Goal: Information Seeking & Learning: Learn about a topic

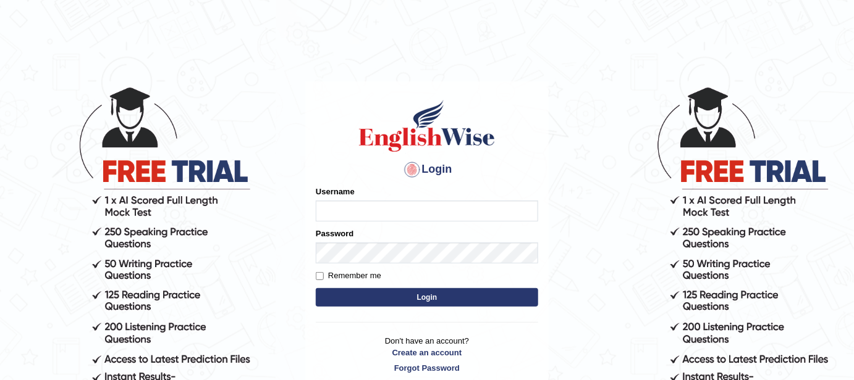
type input "FAridewala_123"
click at [429, 295] on button "Login" at bounding box center [427, 297] width 222 height 19
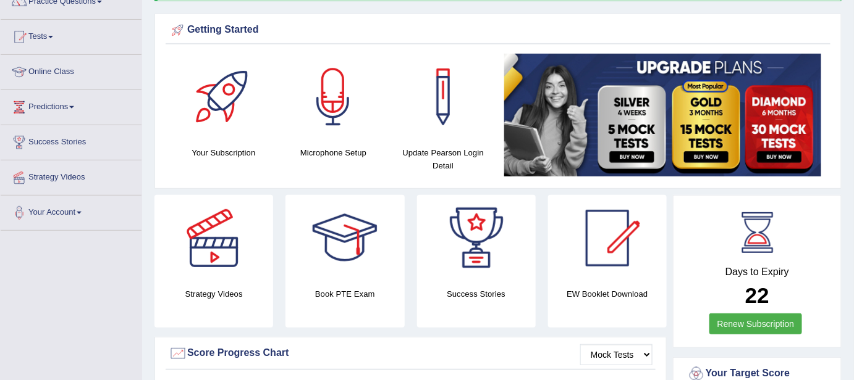
scroll to position [21, 0]
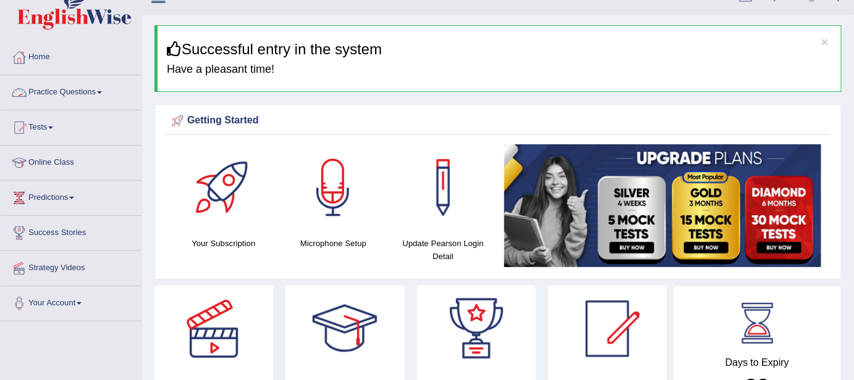
click at [70, 87] on link "Practice Questions" at bounding box center [71, 90] width 141 height 31
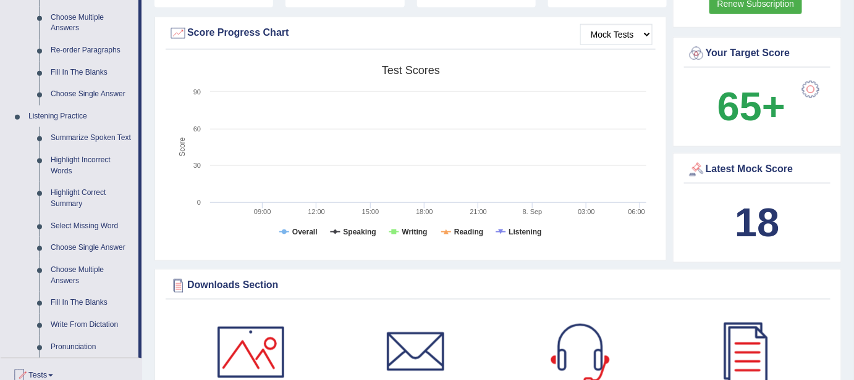
scroll to position [438, 0]
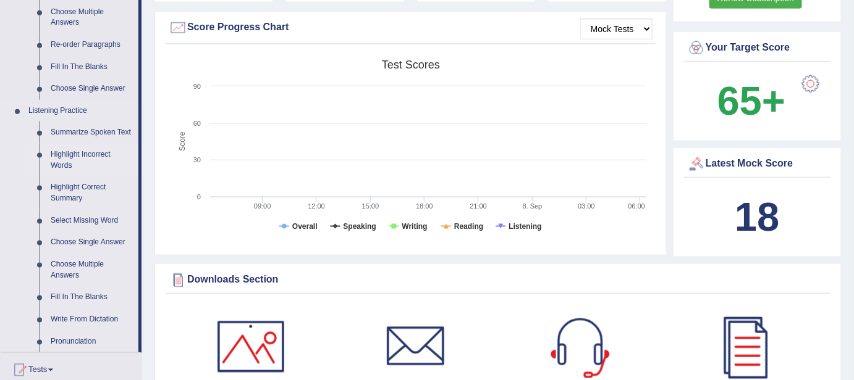
click at [56, 168] on link "Highlight Incorrect Words" at bounding box center [91, 160] width 93 height 33
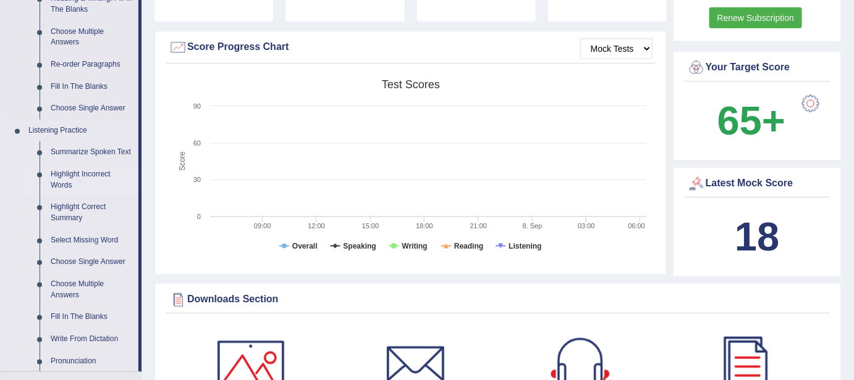
scroll to position [776, 0]
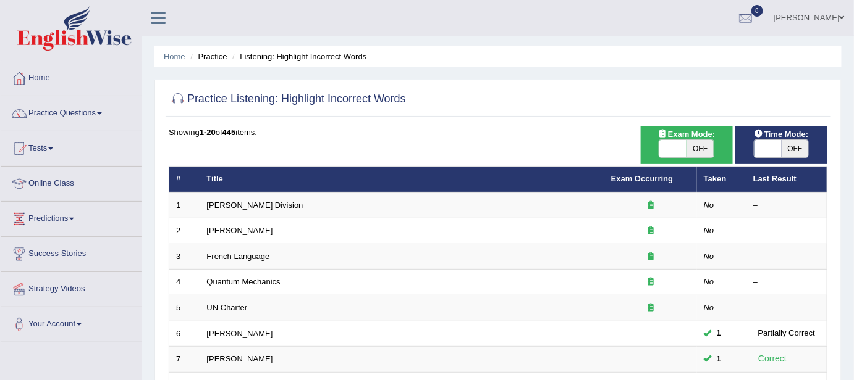
click at [250, 202] on link "[PERSON_NAME] Division" at bounding box center [255, 205] width 96 height 9
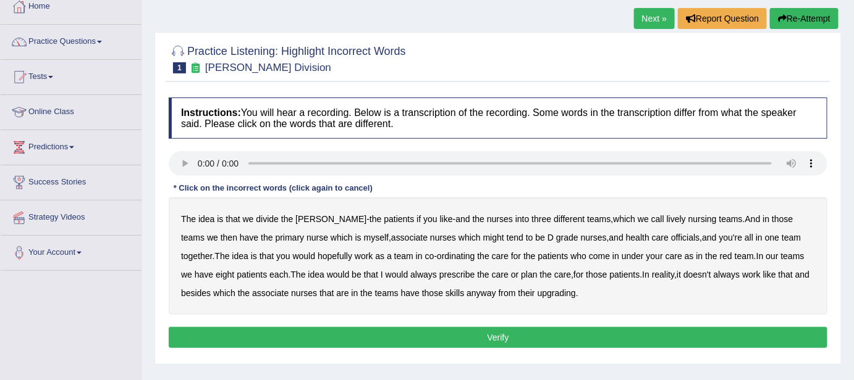
scroll to position [72, 0]
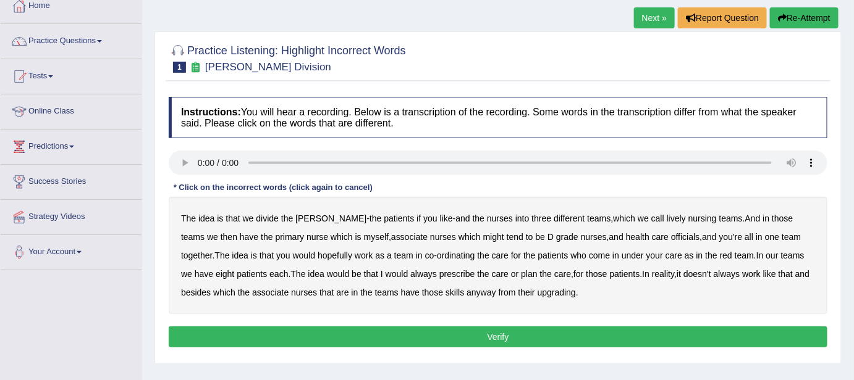
click at [688, 217] on b "nursing" at bounding box center [702, 219] width 28 height 10
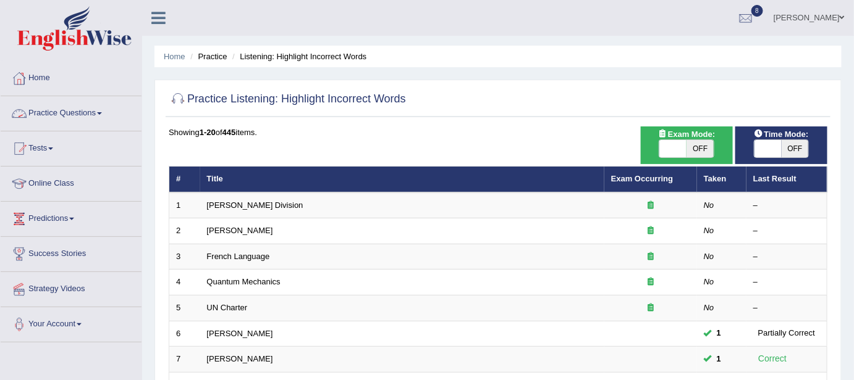
click at [65, 112] on link "Practice Questions" at bounding box center [71, 111] width 141 height 31
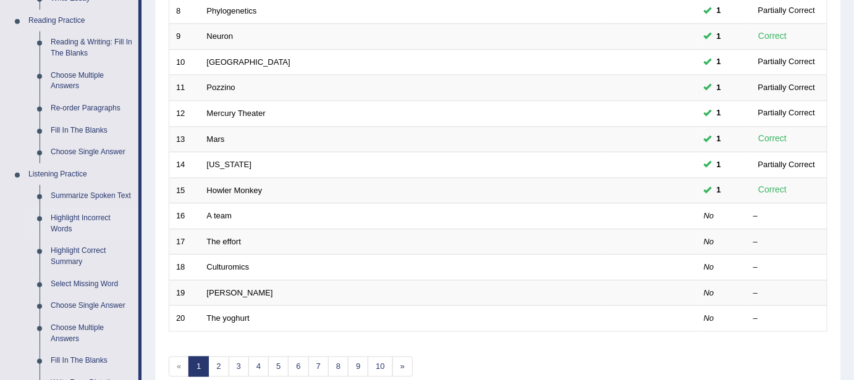
scroll to position [373, 0]
click at [87, 256] on link "Highlight Correct Summary" at bounding box center [91, 257] width 93 height 33
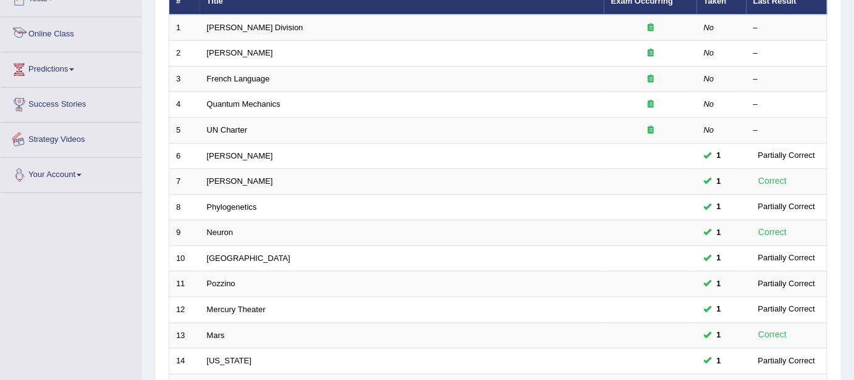
scroll to position [232, 0]
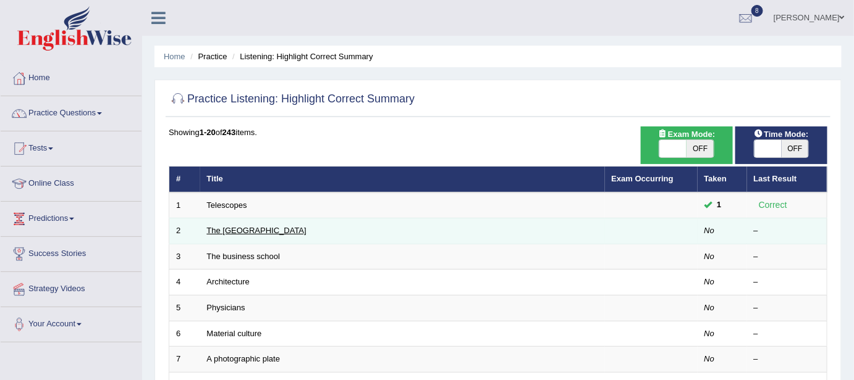
click at [235, 233] on link "The [GEOGRAPHIC_DATA]" at bounding box center [256, 230] width 99 height 9
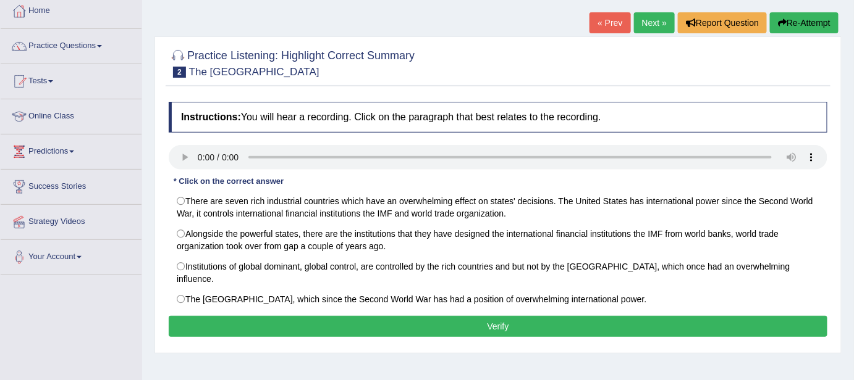
scroll to position [64, 0]
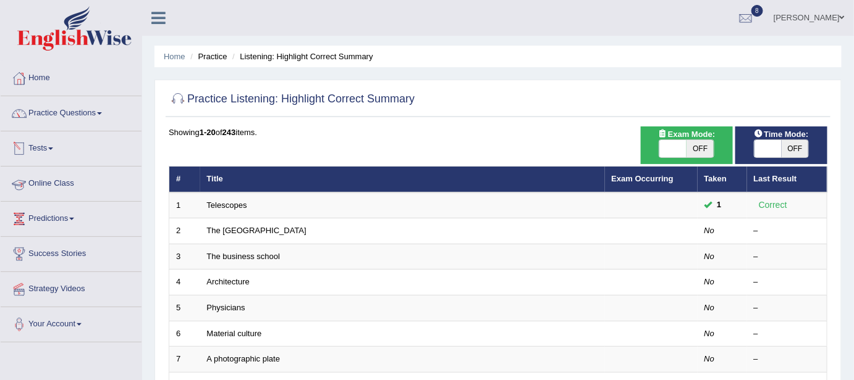
click at [56, 151] on link "Tests" at bounding box center [71, 147] width 141 height 31
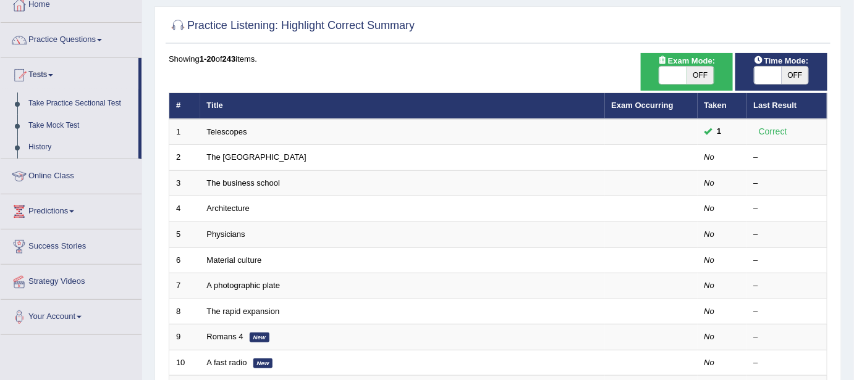
scroll to position [91, 0]
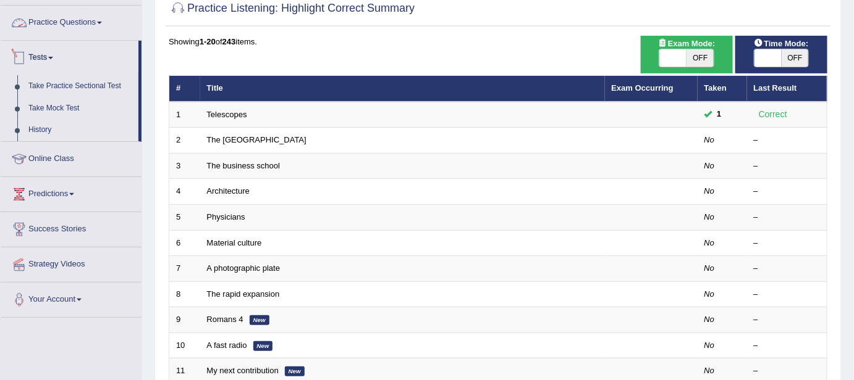
click at [93, 23] on link "Practice Questions" at bounding box center [71, 21] width 141 height 31
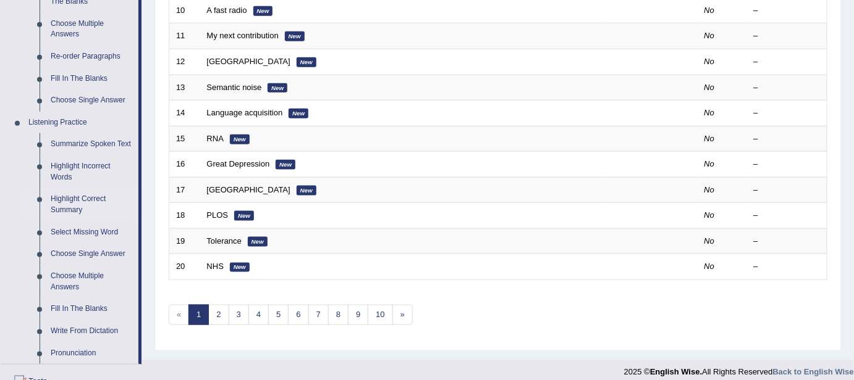
scroll to position [431, 0]
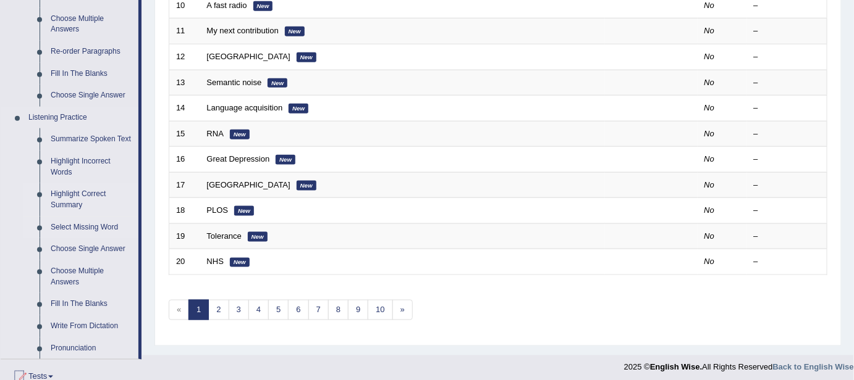
click at [104, 226] on link "Select Missing Word" at bounding box center [91, 228] width 93 height 22
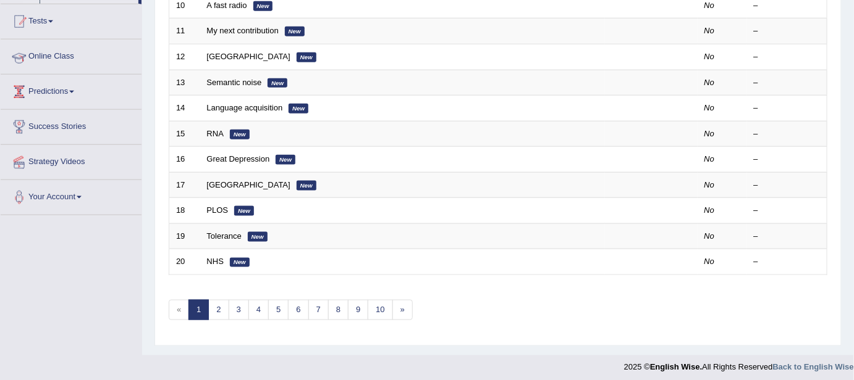
scroll to position [356, 0]
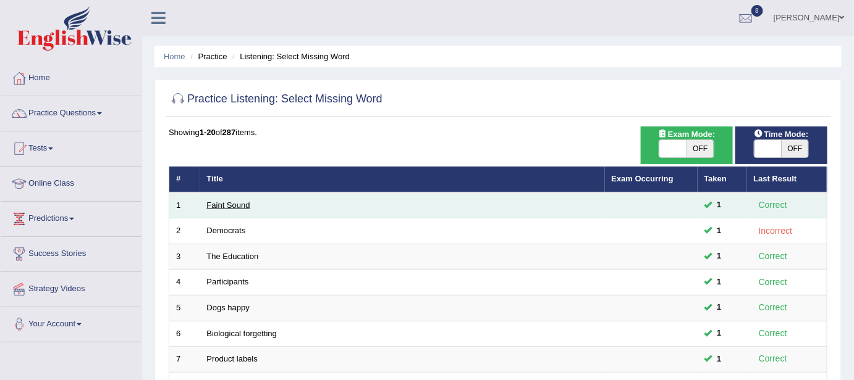
click at [238, 206] on link "Faint Sound" at bounding box center [228, 205] width 43 height 9
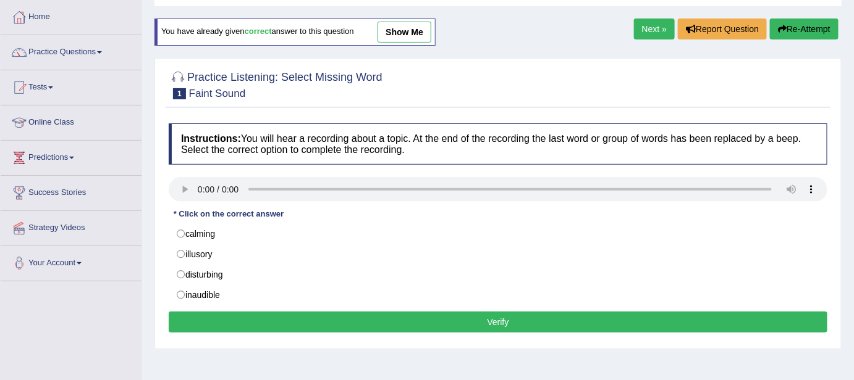
scroll to position [62, 0]
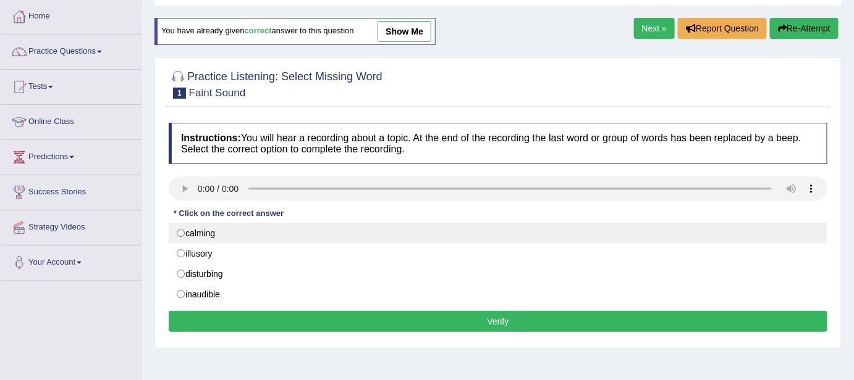
click at [182, 231] on label "calming" at bounding box center [498, 233] width 658 height 21
radio input "true"
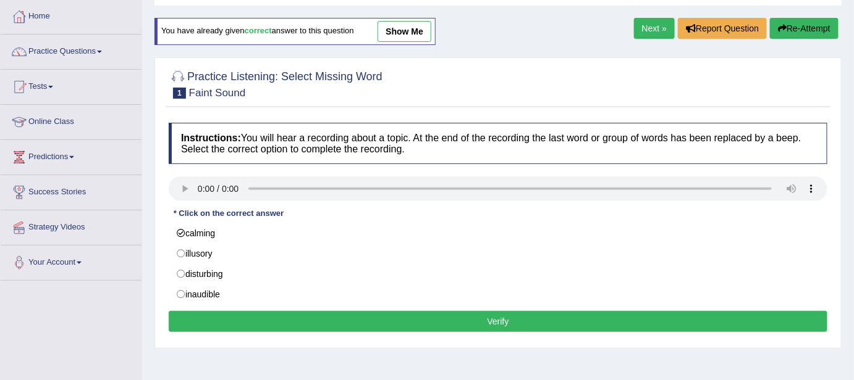
click at [357, 322] on button "Verify" at bounding box center [498, 321] width 658 height 21
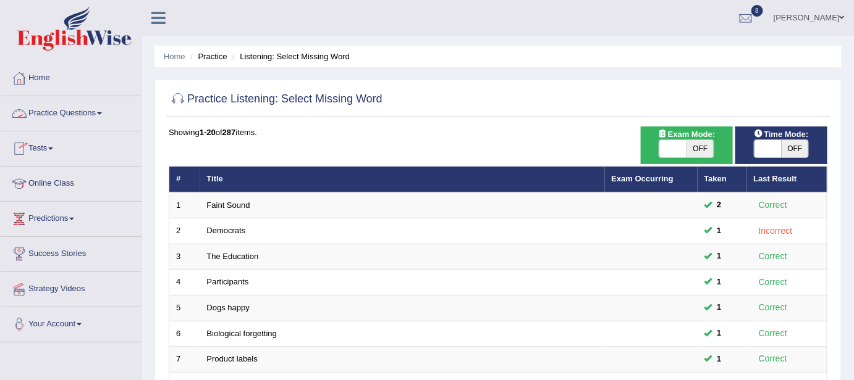
click at [86, 112] on link "Practice Questions" at bounding box center [71, 111] width 141 height 31
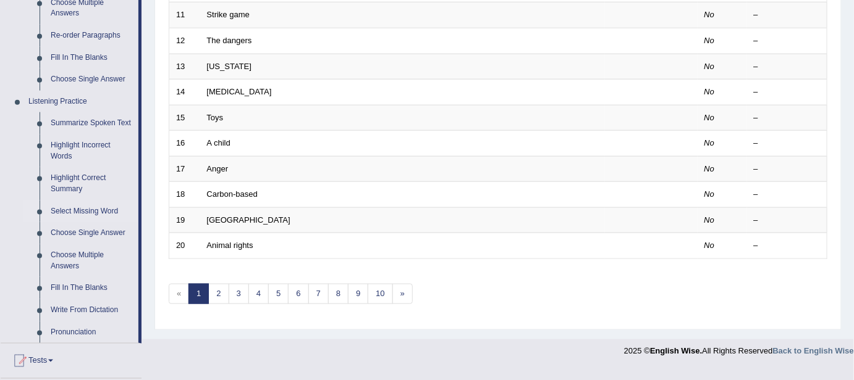
scroll to position [448, 0]
click at [95, 228] on link "Choose Single Answer" at bounding box center [91, 233] width 93 height 22
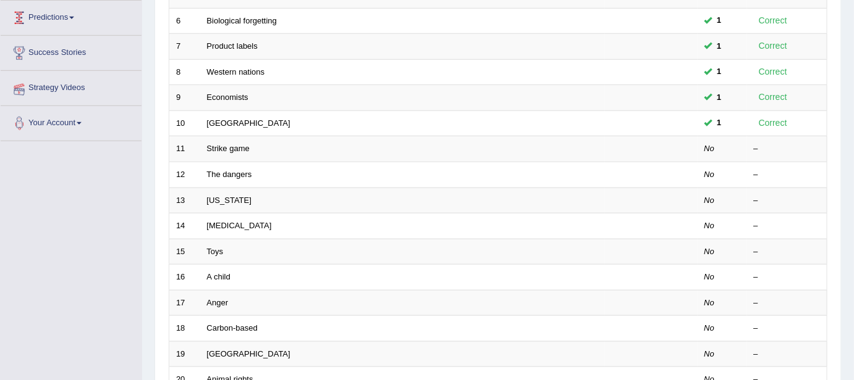
scroll to position [170, 0]
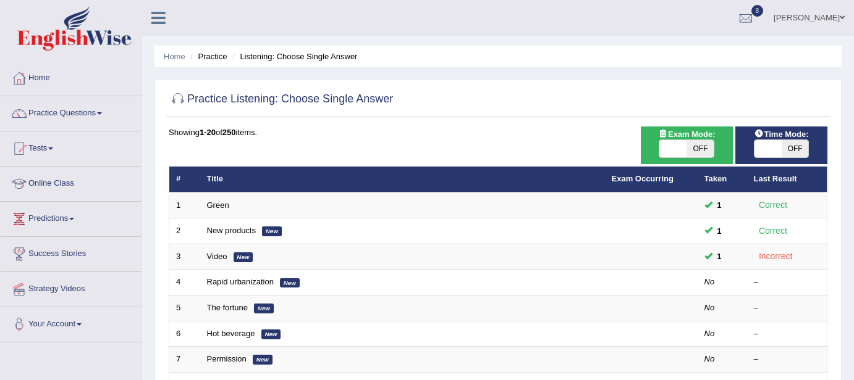
click at [219, 203] on link "Green" at bounding box center [218, 205] width 22 height 9
click at [62, 217] on link "Predictions" at bounding box center [71, 217] width 141 height 31
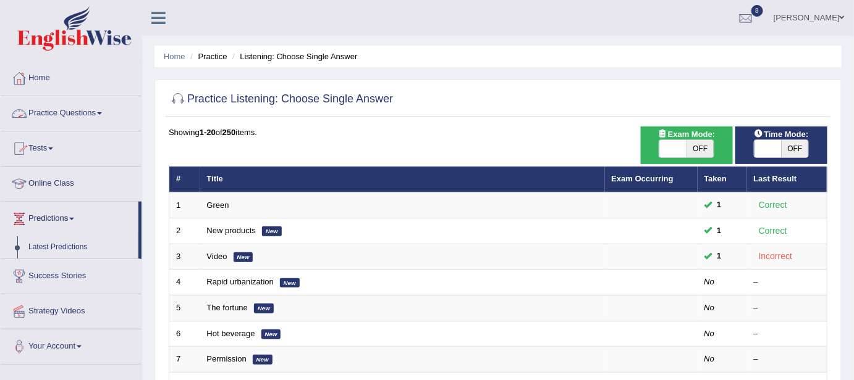
click at [69, 114] on link "Practice Questions" at bounding box center [71, 111] width 141 height 31
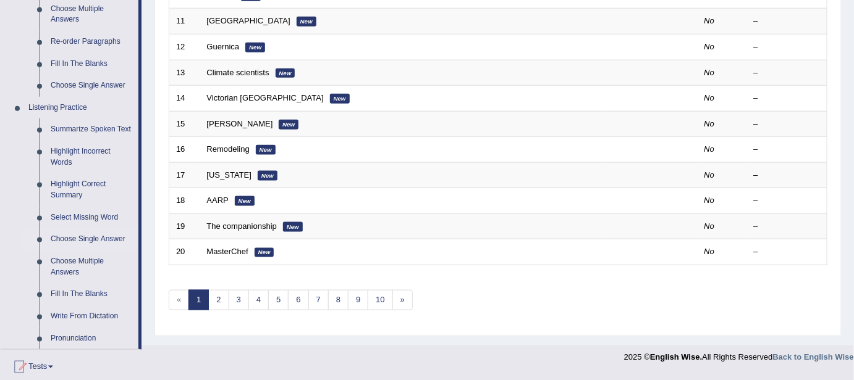
scroll to position [443, 0]
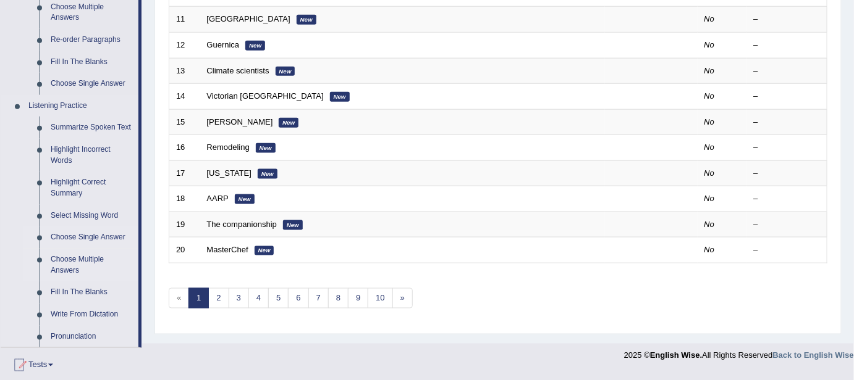
click at [65, 259] on link "Choose Multiple Answers" at bounding box center [91, 265] width 93 height 33
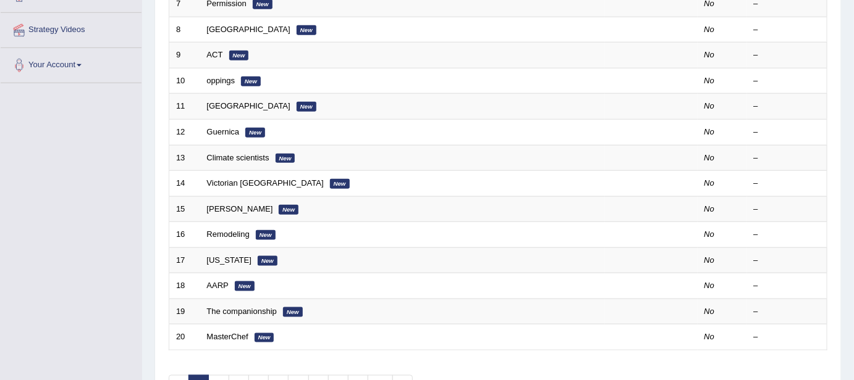
scroll to position [187, 0]
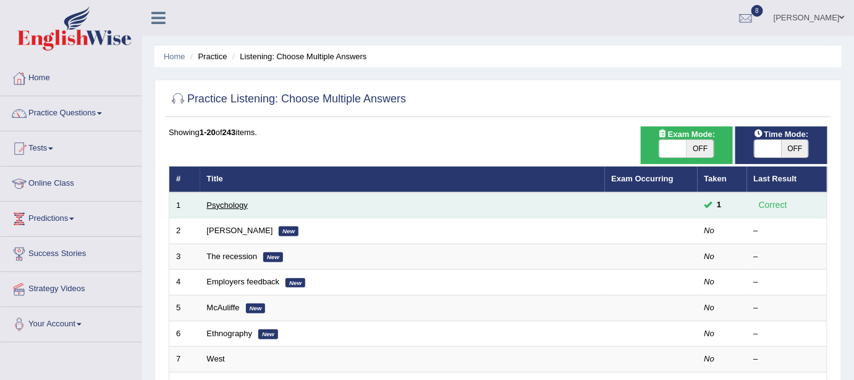
click at [220, 206] on link "Psychology" at bounding box center [227, 205] width 41 height 9
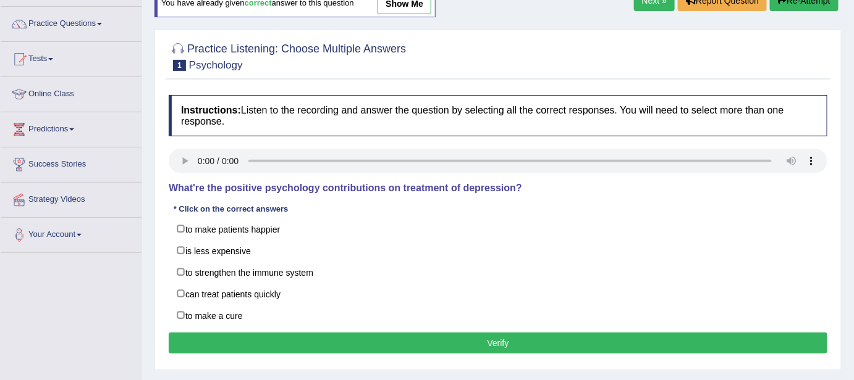
scroll to position [112, 0]
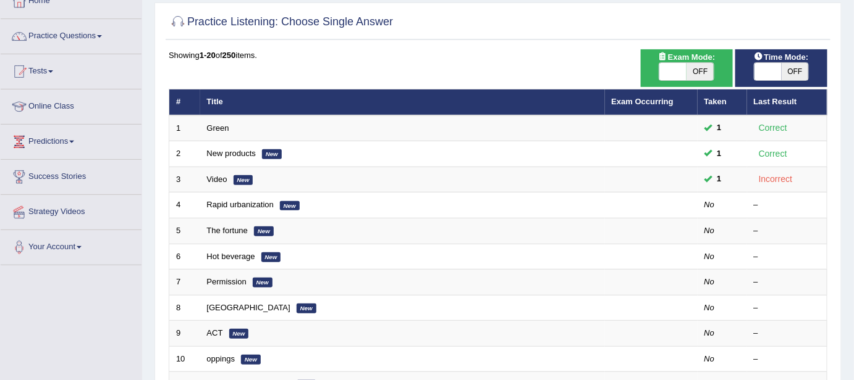
scroll to position [75, 0]
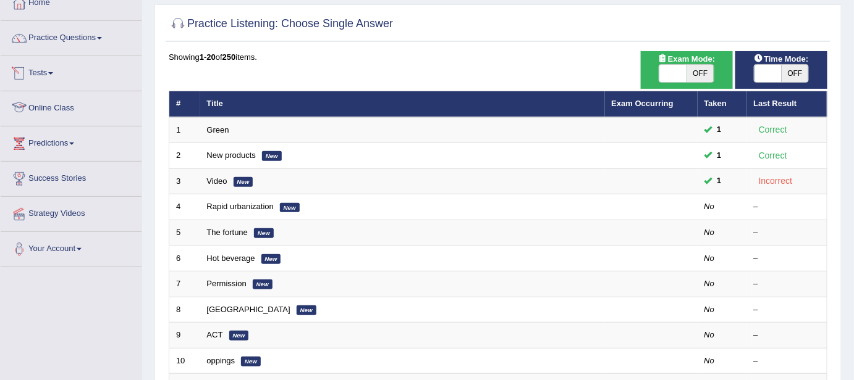
click at [51, 66] on link "Tests" at bounding box center [71, 71] width 141 height 31
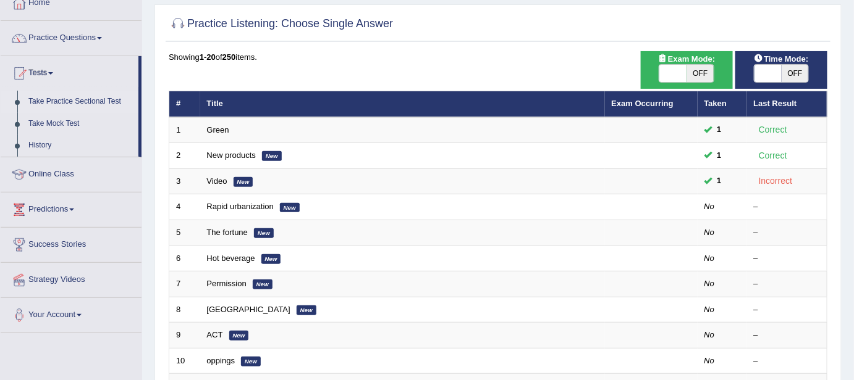
click at [56, 101] on link "Take Practice Sectional Test" at bounding box center [80, 102] width 115 height 22
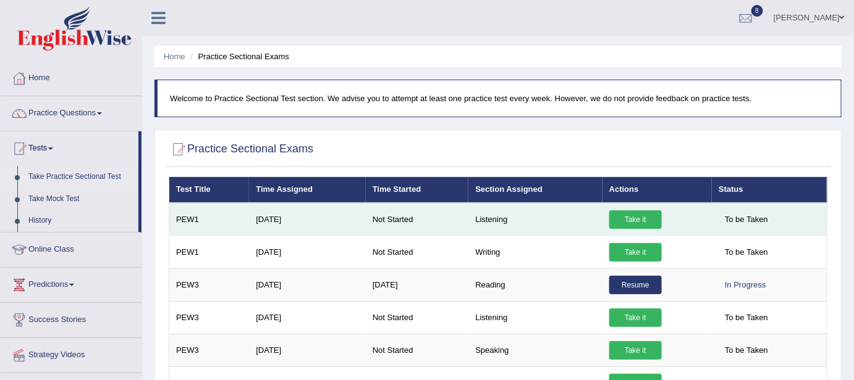
click at [644, 217] on link "Take it" at bounding box center [635, 220] width 52 height 19
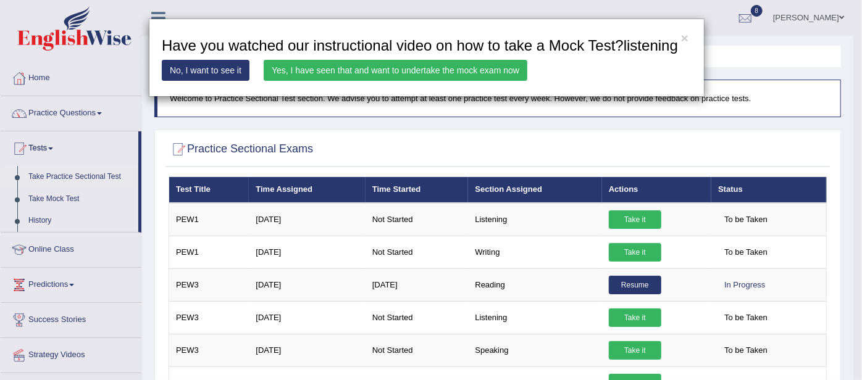
click at [448, 76] on link "Yes, I have seen that and want to undertake the mock exam now" at bounding box center [396, 70] width 264 height 21
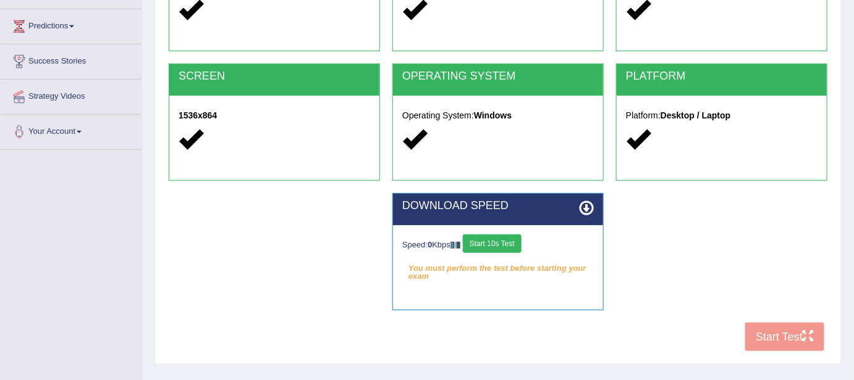
scroll to position [198, 0]
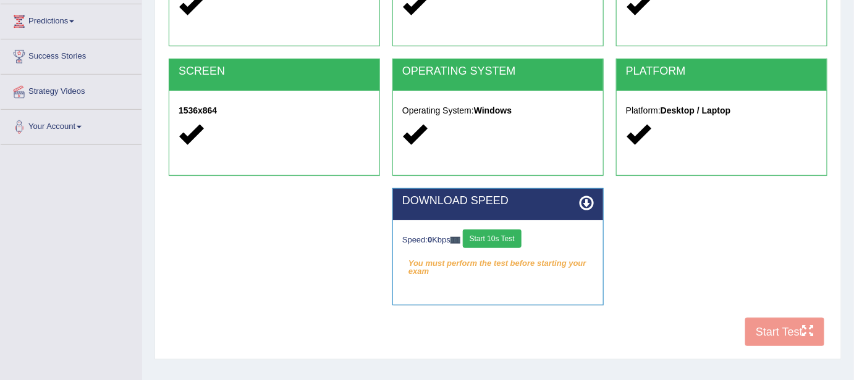
click at [493, 233] on button "Start 10s Test" at bounding box center [492, 239] width 59 height 19
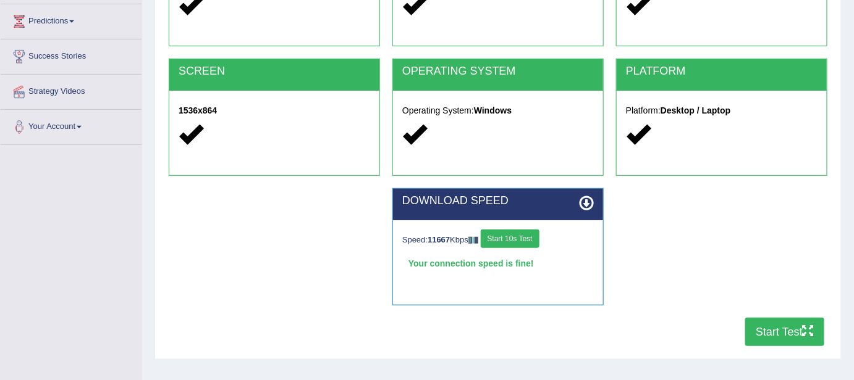
click at [784, 328] on button "Start Test" at bounding box center [784, 332] width 79 height 28
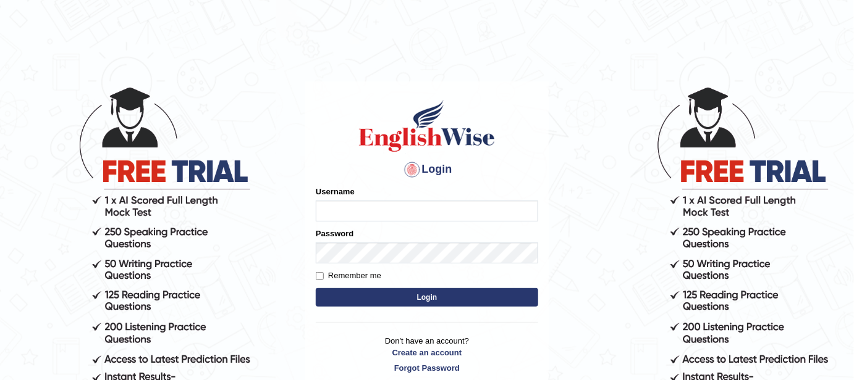
type input "FAridewala_123"
click at [400, 301] on button "Login" at bounding box center [427, 297] width 222 height 19
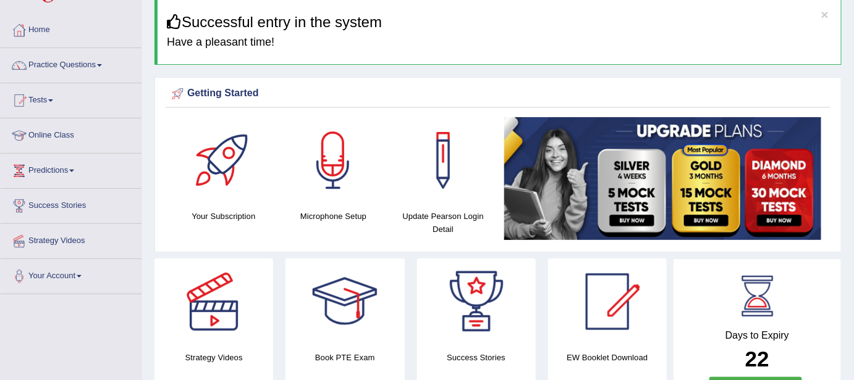
scroll to position [59, 0]
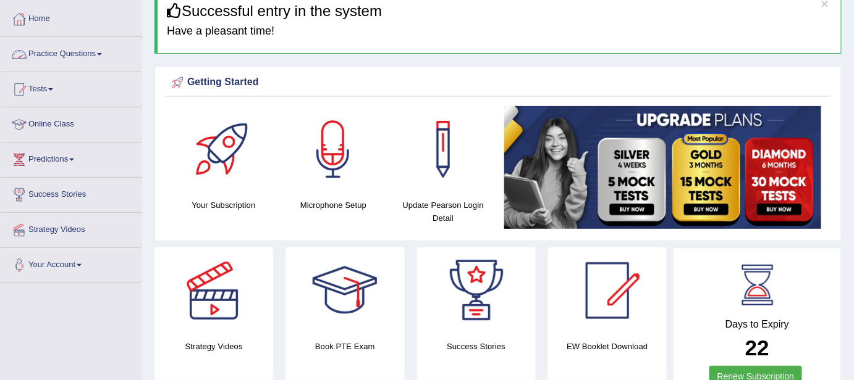
click at [72, 46] on link "Practice Questions" at bounding box center [71, 52] width 141 height 31
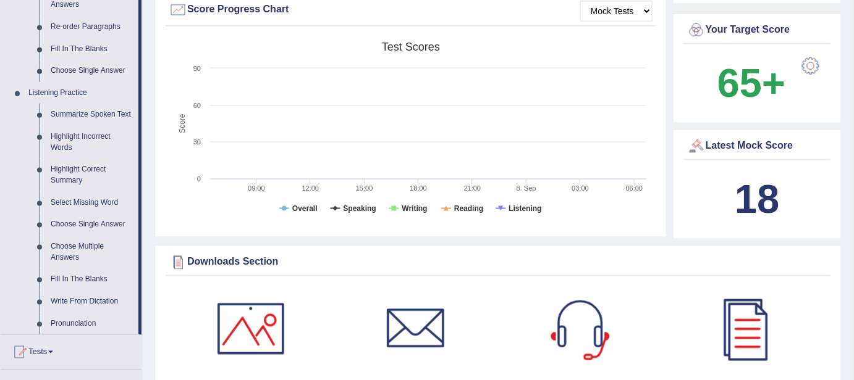
scroll to position [458, 0]
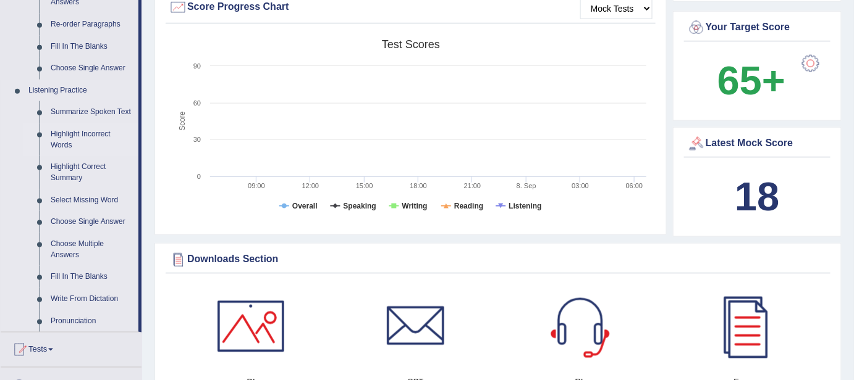
click at [83, 132] on link "Highlight Incorrect Words" at bounding box center [91, 140] width 93 height 33
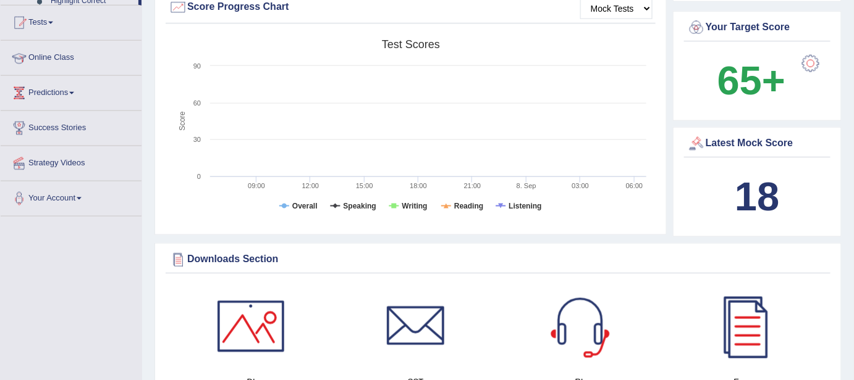
scroll to position [179, 0]
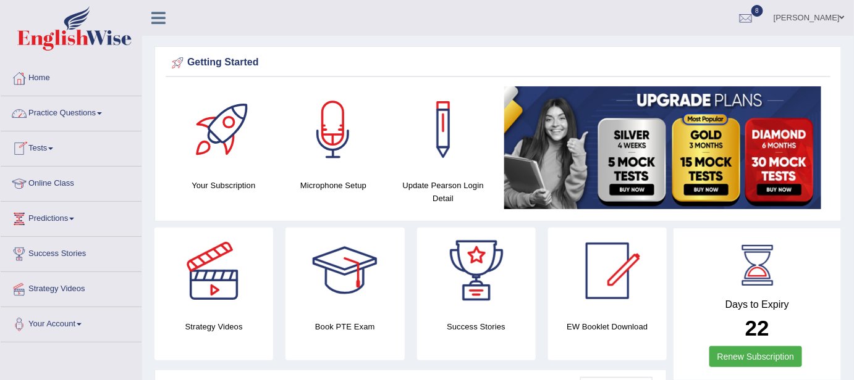
click at [69, 112] on link "Practice Questions" at bounding box center [71, 111] width 141 height 31
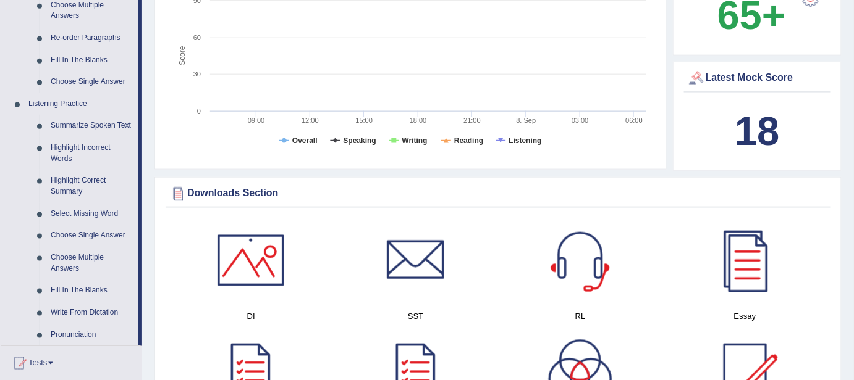
scroll to position [463, 0]
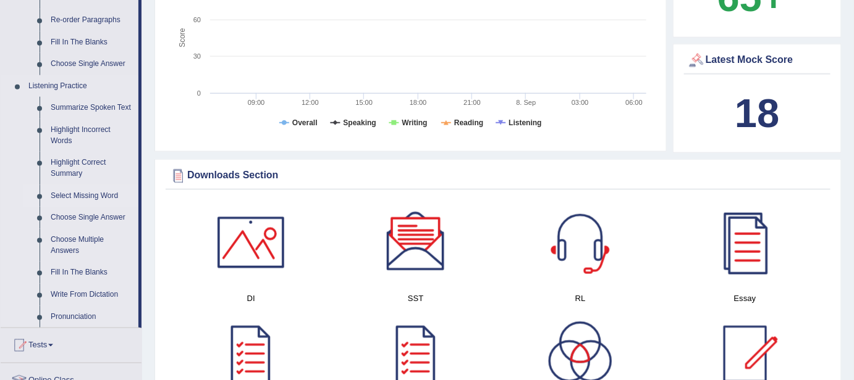
click at [94, 197] on link "Select Missing Word" at bounding box center [91, 196] width 93 height 22
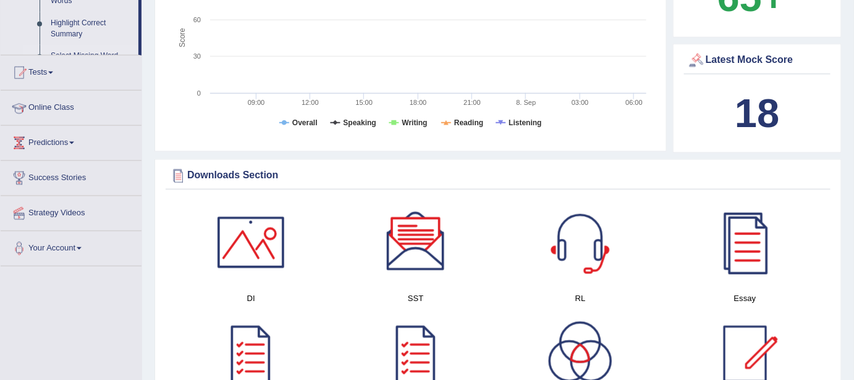
scroll to position [186, 0]
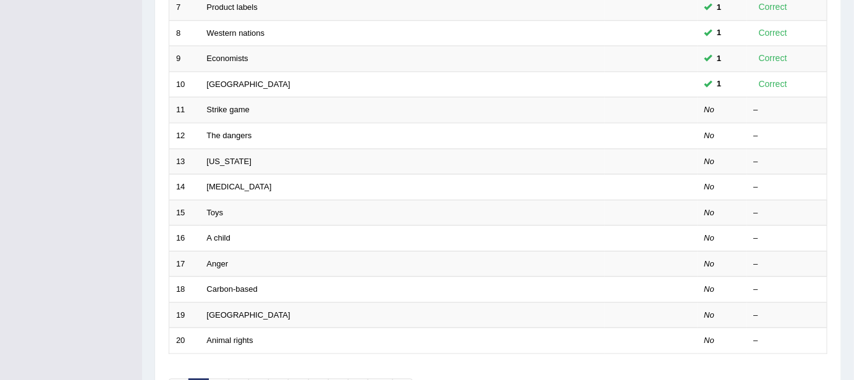
scroll to position [353, 0]
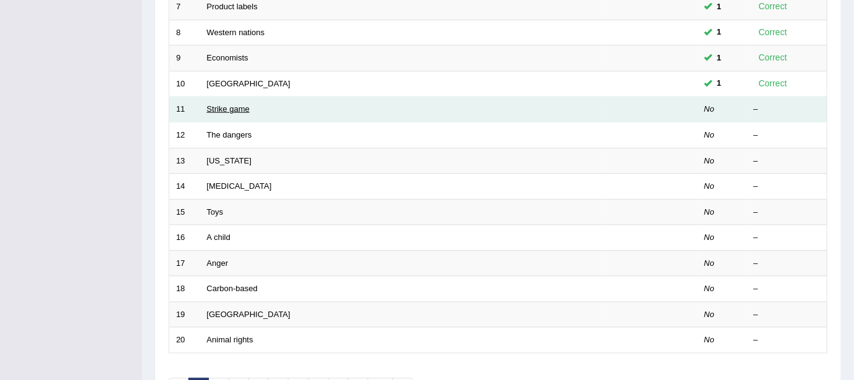
click at [235, 109] on link "Strike game" at bounding box center [228, 108] width 43 height 9
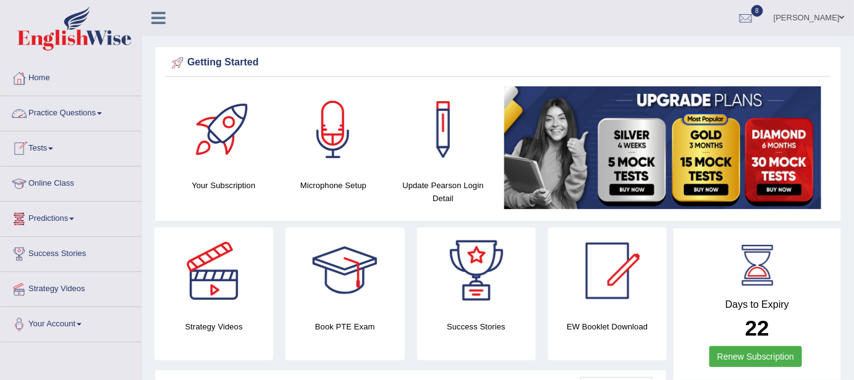
click at [86, 109] on link "Practice Questions" at bounding box center [71, 111] width 141 height 31
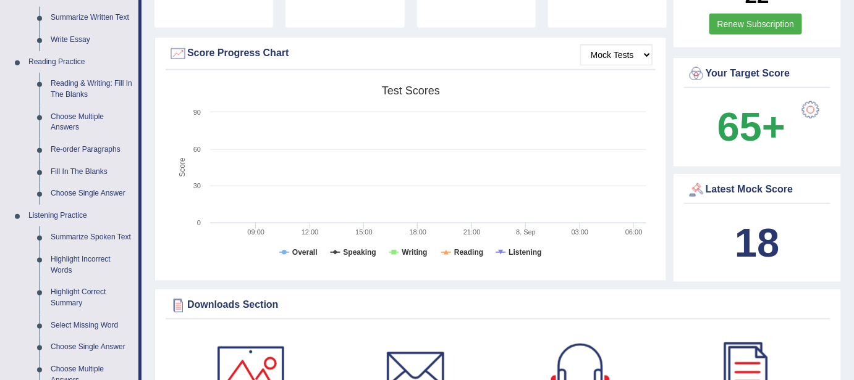
scroll to position [336, 0]
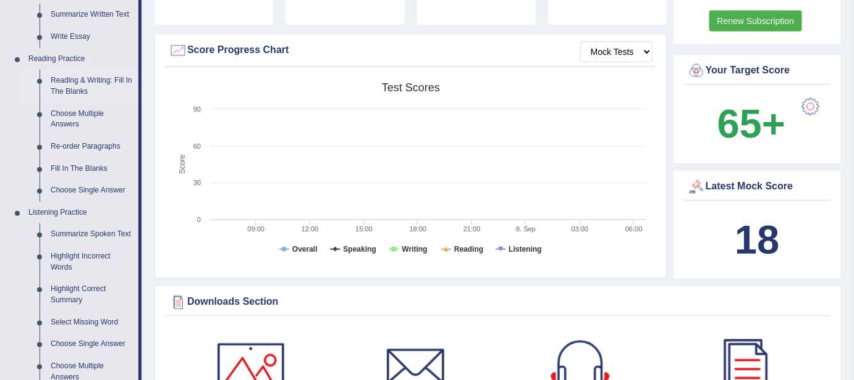
click at [110, 78] on link "Reading & Writing: Fill In The Blanks" at bounding box center [91, 86] width 93 height 33
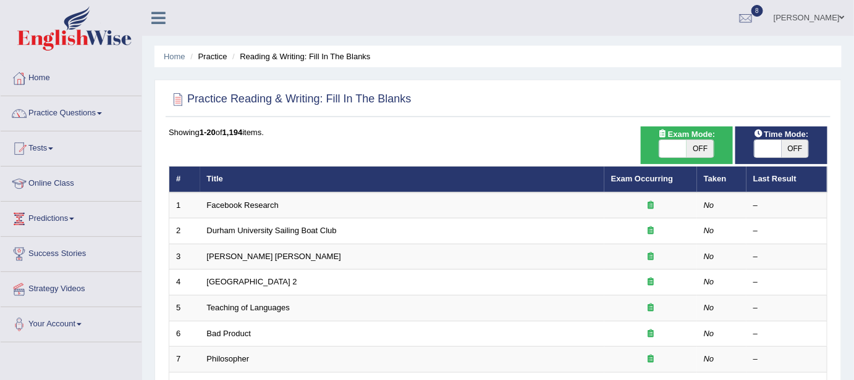
click at [710, 145] on span "OFF" at bounding box center [699, 148] width 27 height 17
checkbox input "true"
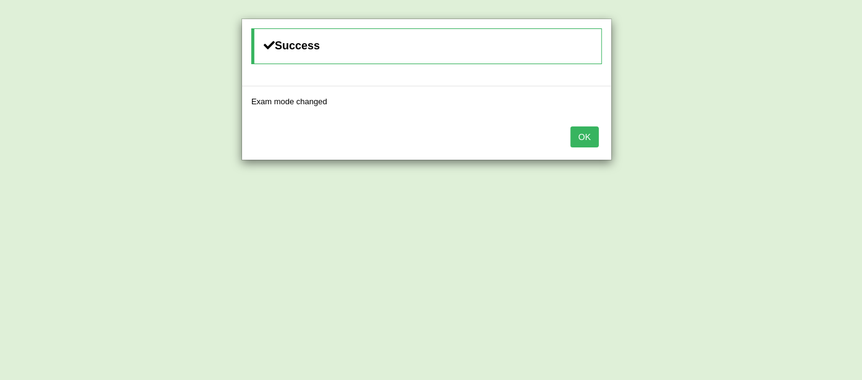
click at [598, 142] on button "OK" at bounding box center [585, 137] width 28 height 21
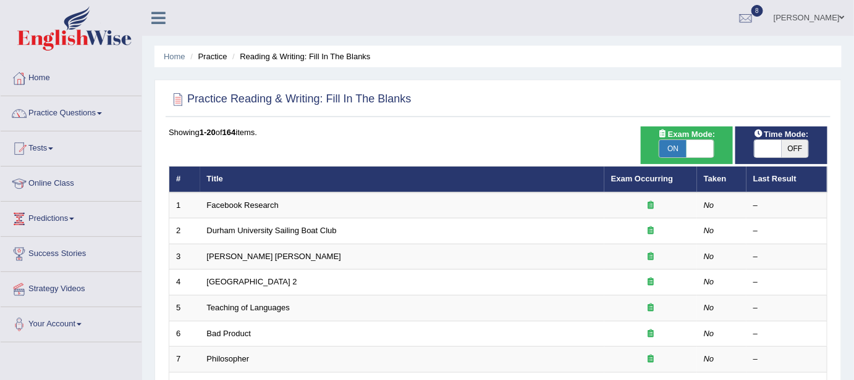
click at [787, 143] on span "OFF" at bounding box center [794, 148] width 27 height 17
checkbox input "true"
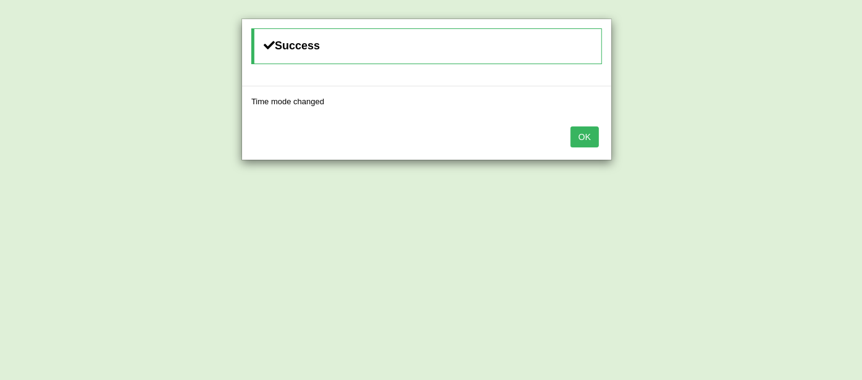
click at [577, 138] on button "OK" at bounding box center [585, 137] width 28 height 21
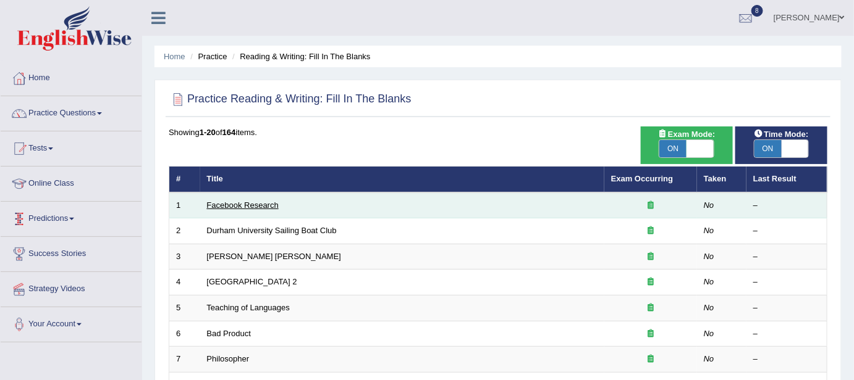
click at [238, 204] on link "Facebook Research" at bounding box center [243, 205] width 72 height 9
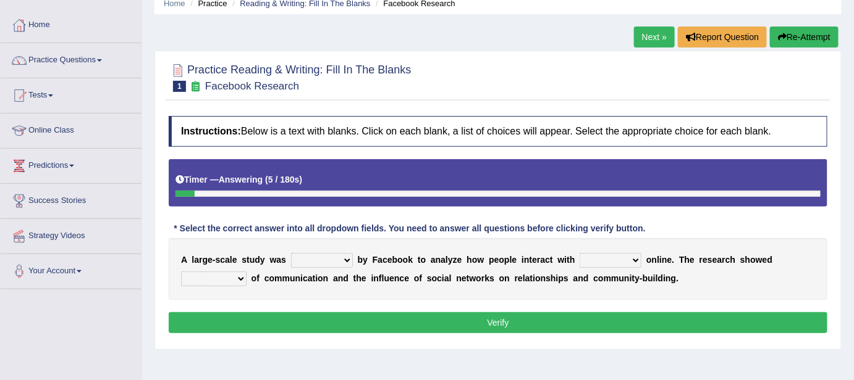
scroll to position [54, 0]
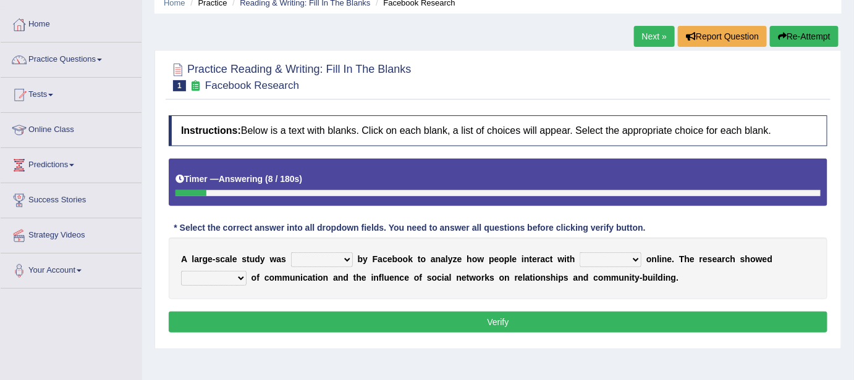
click at [349, 258] on select "surveyed had asked made" at bounding box center [322, 260] width 62 height 15
select select "surveyed"
click at [291, 253] on select "surveyed had asked made" at bounding box center [322, 260] width 62 height 15
click at [345, 257] on select "surveyed had asked made" at bounding box center [322, 260] width 62 height 15
click at [540, 267] on div "A l a r g e - s c a l e s t u d y w a s surveyed had asked made b y F a c e b o…" at bounding box center [498, 269] width 658 height 62
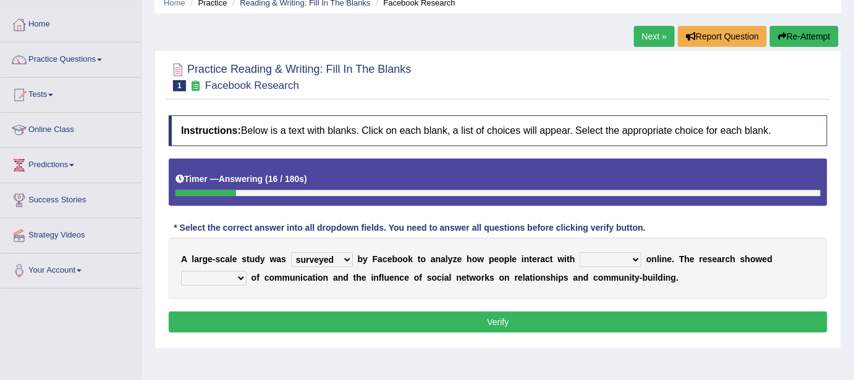
click at [636, 257] on select "together all each other another" at bounding box center [610, 260] width 62 height 15
select select "each other"
click at [579, 253] on select "together all each other another" at bounding box center [610, 260] width 62 height 15
click at [636, 255] on select "together all each other another" at bounding box center [610, 260] width 62 height 15
click at [238, 279] on select "advantages standards fellowships patterns" at bounding box center [213, 278] width 65 height 15
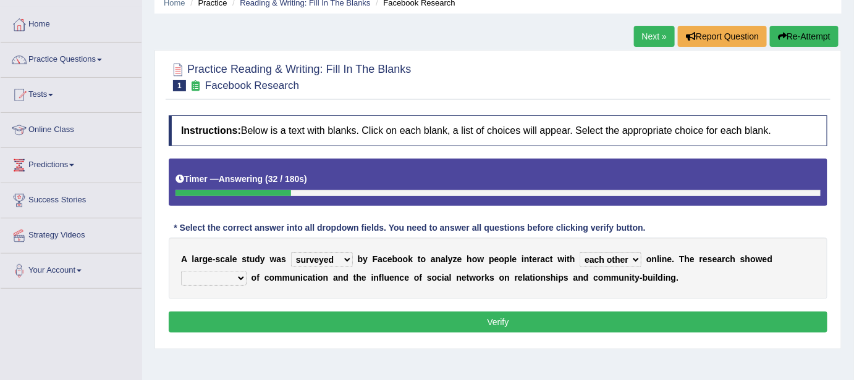
select select "advantages"
click at [181, 271] on select "advantages standards fellowships patterns" at bounding box center [213, 278] width 65 height 15
click at [362, 323] on button "Verify" at bounding box center [498, 322] width 658 height 21
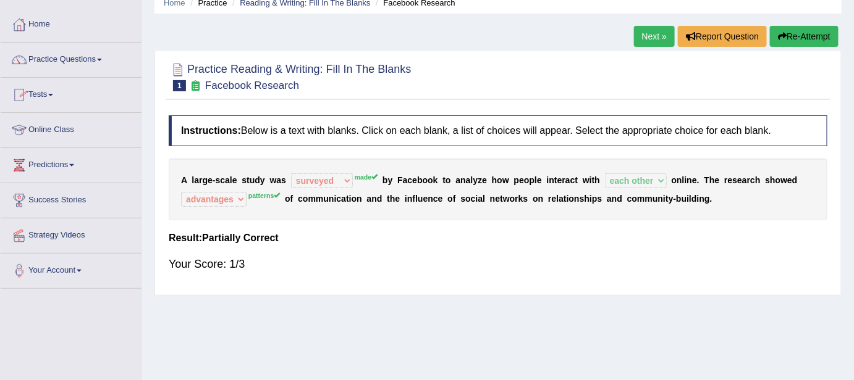
click at [70, 63] on link "Practice Questions" at bounding box center [71, 58] width 141 height 31
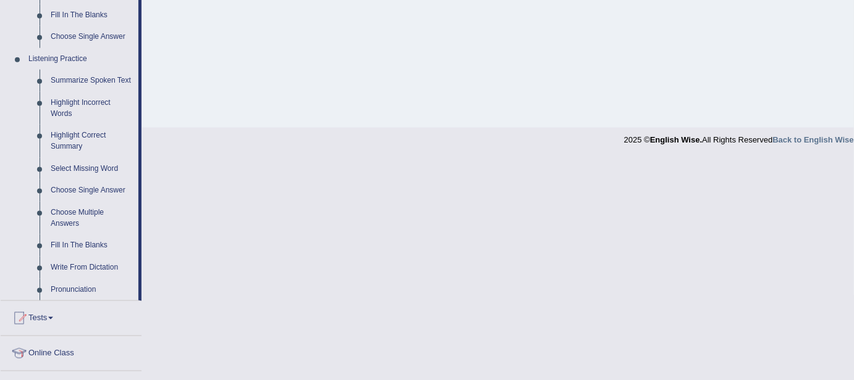
scroll to position [492, 0]
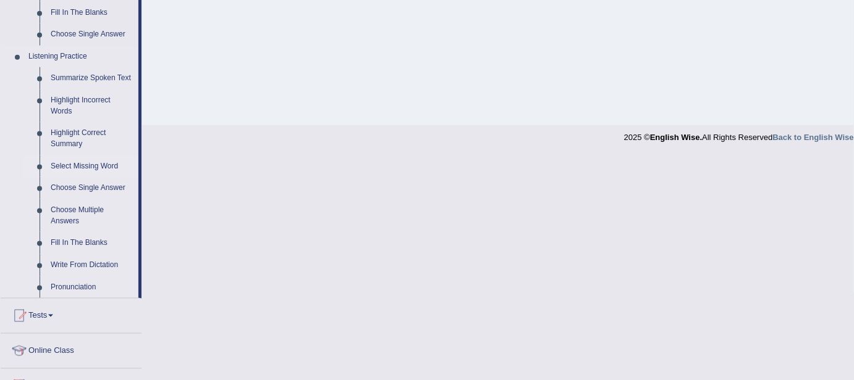
click at [80, 163] on link "Select Missing Word" at bounding box center [91, 167] width 93 height 22
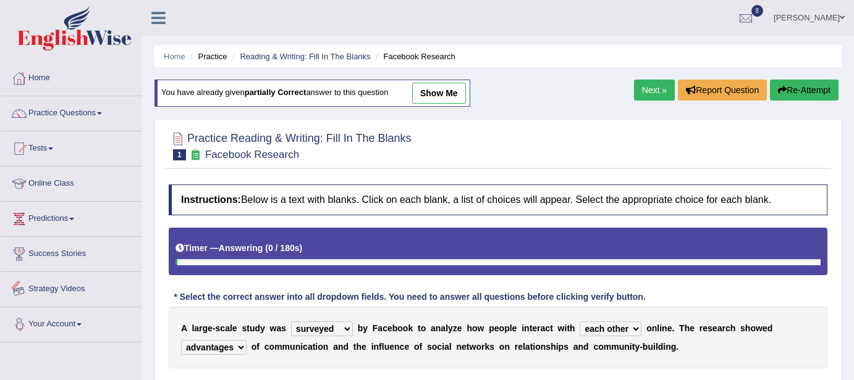
select select "surveyed"
select select "each other"
select select "advantages"
